Goal: Information Seeking & Learning: Learn about a topic

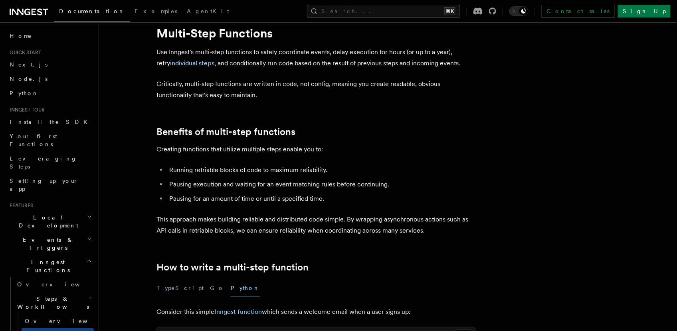
scroll to position [30, 0]
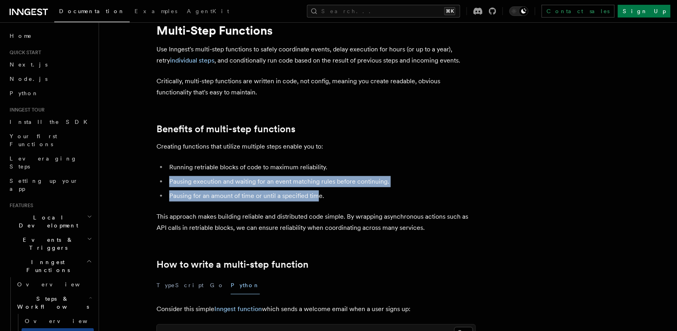
drag, startPoint x: 303, startPoint y: 193, endPoint x: 164, endPoint y: 184, distance: 139.9
click at [164, 184] on ul "Running retriable blocks of code to maximum reliability. Pausing execution and …" at bounding box center [315, 182] width 319 height 40
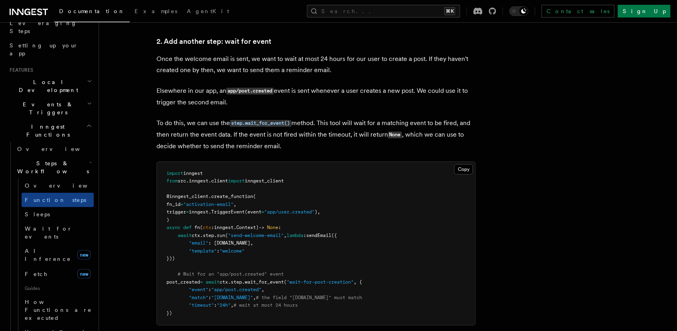
scroll to position [220, 0]
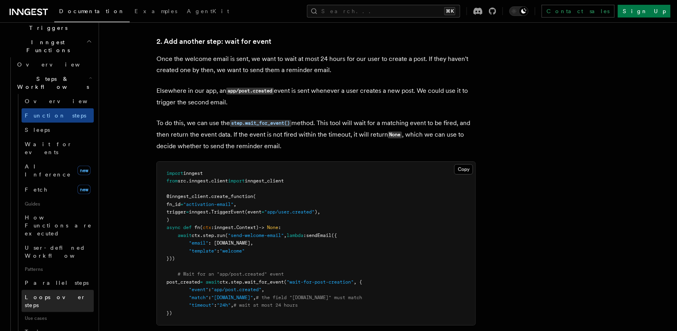
click at [49, 294] on span "Loops over steps" at bounding box center [55, 301] width 61 height 14
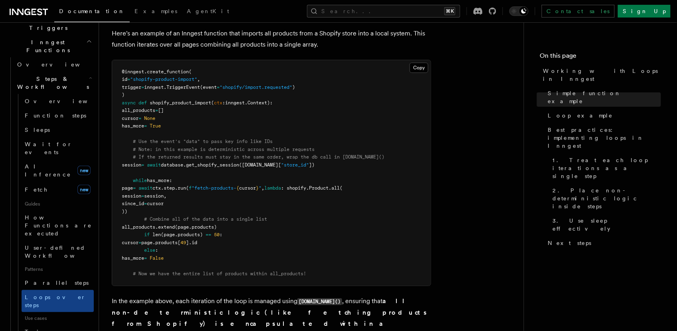
scroll to position [873, 0]
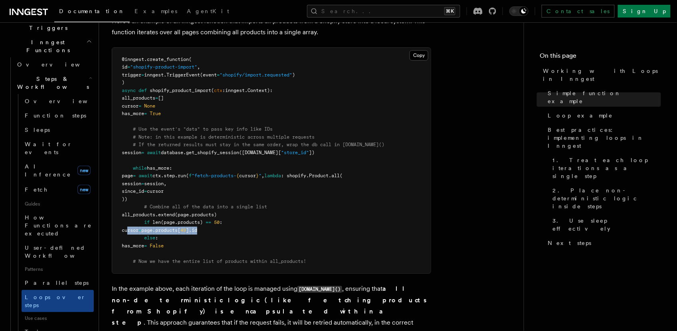
drag, startPoint x: 188, startPoint y: 231, endPoint x: 127, endPoint y: 231, distance: 61.0
click at [127, 231] on pre "@inngest . create_function ( id = "shopify-product-import" , trigger = inngest.…" at bounding box center [271, 161] width 318 height 226
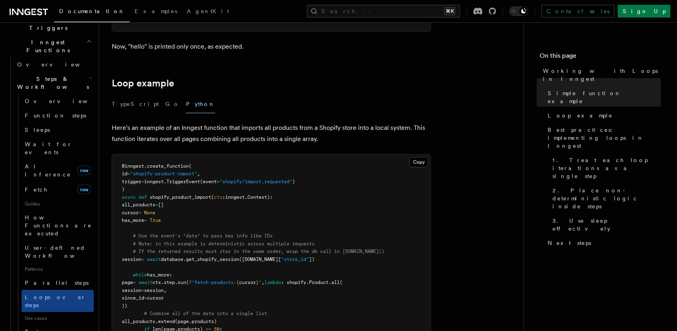
scroll to position [934, 0]
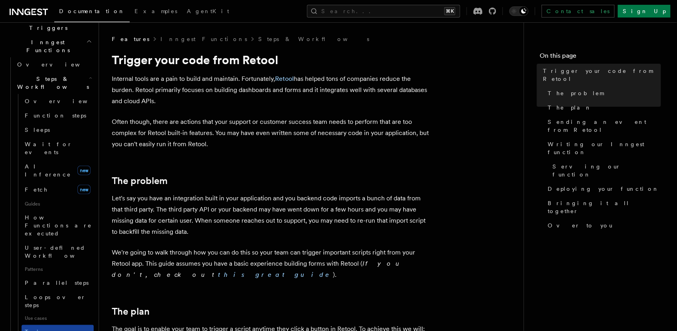
scroll to position [262, 0]
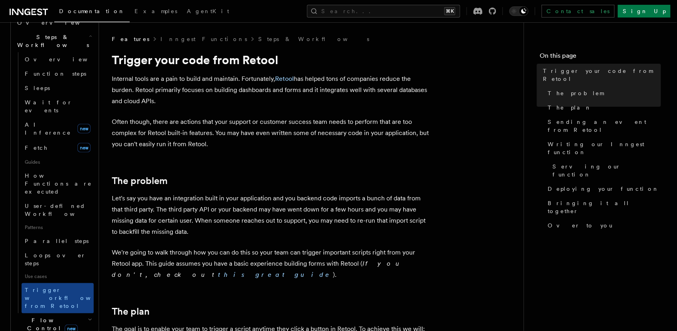
click at [88, 317] on icon "button" at bounding box center [90, 320] width 4 height 6
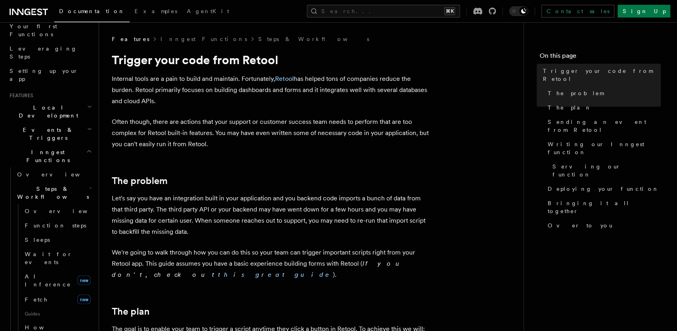
scroll to position [103, 0]
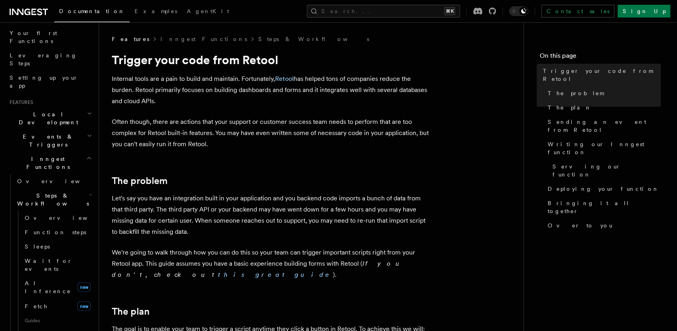
click at [73, 130] on h2 "Events & Triggers" at bounding box center [49, 141] width 87 height 22
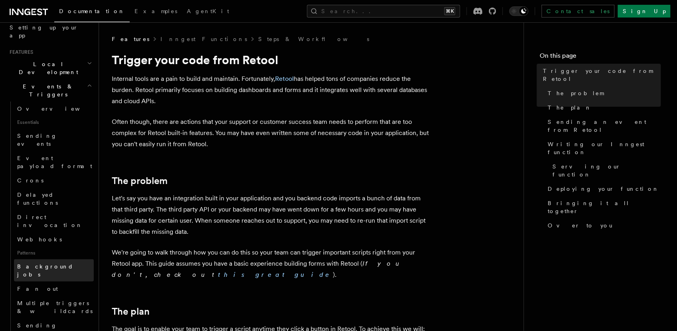
scroll to position [156, 0]
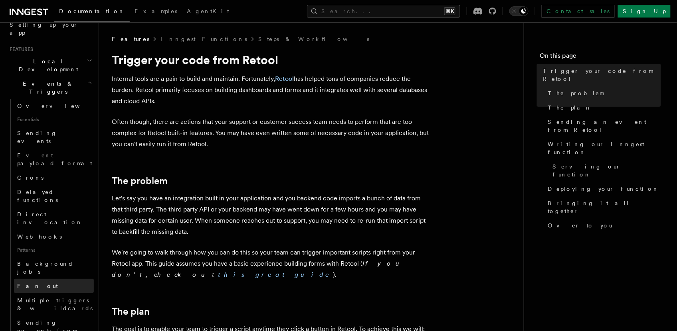
click at [32, 283] on span "Fan out" at bounding box center [37, 286] width 41 height 6
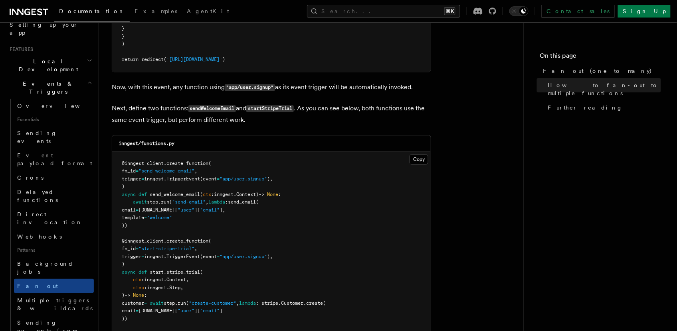
scroll to position [713, 0]
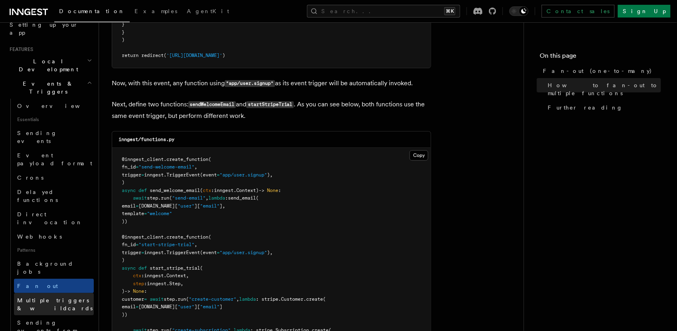
click at [53, 298] on span "Multiple triggers & wildcards" at bounding box center [54, 305] width 75 height 14
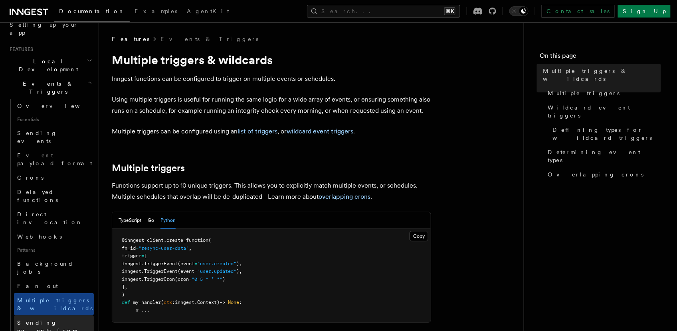
click at [68, 319] on span "Sending events from functions" at bounding box center [55, 331] width 77 height 24
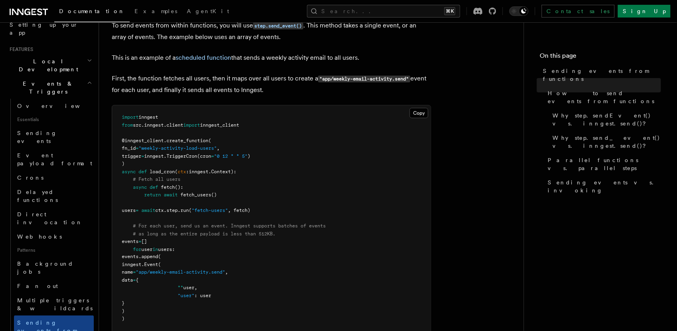
scroll to position [280, 0]
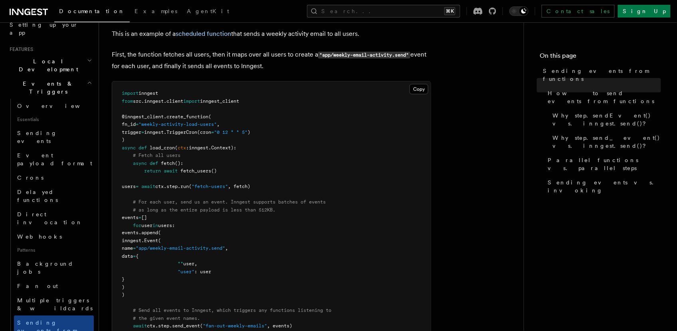
click at [195, 233] on pre "import inngest from src . inngest . client import inngest_client @inngest_clien…" at bounding box center [271, 222] width 318 height 280
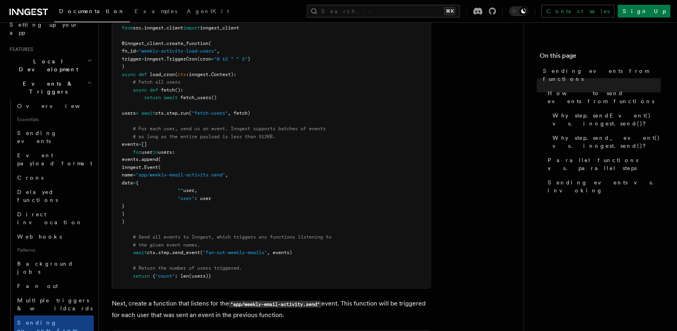
scroll to position [373, 0]
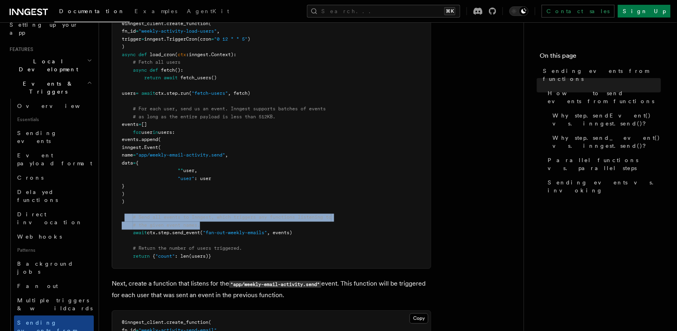
drag, startPoint x: 195, startPoint y: 228, endPoint x: 128, endPoint y: 217, distance: 67.8
click at [125, 218] on pre "import inngest from src . inngest . client import inngest_client @inngest_clien…" at bounding box center [271, 128] width 318 height 280
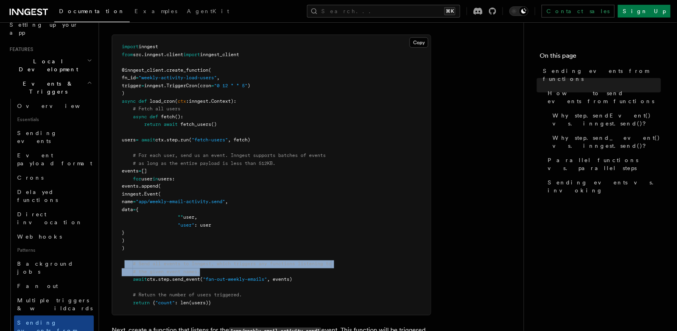
scroll to position [318, 0]
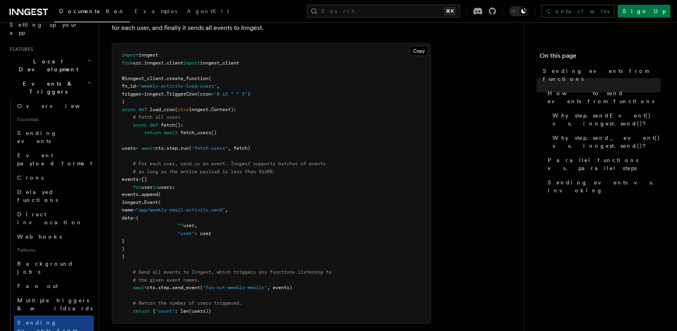
click at [138, 196] on span "events" at bounding box center [130, 195] width 17 height 6
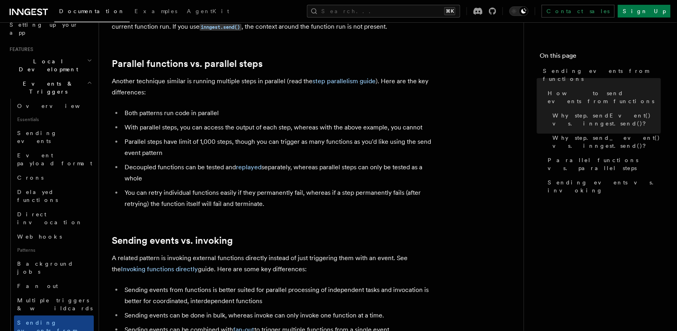
scroll to position [1094, 0]
